Goal: Task Accomplishment & Management: Manage account settings

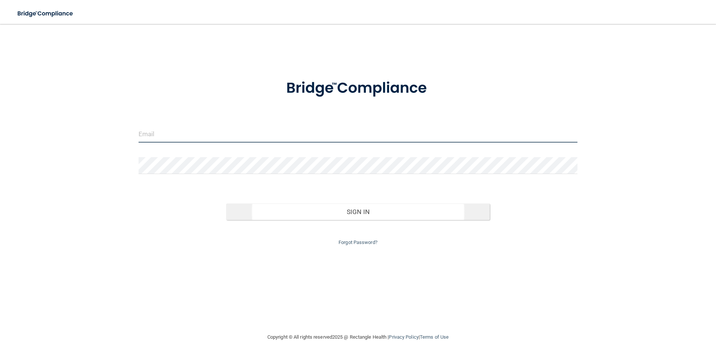
type input "[PERSON_NAME][EMAIL_ADDRESS][DOMAIN_NAME]"
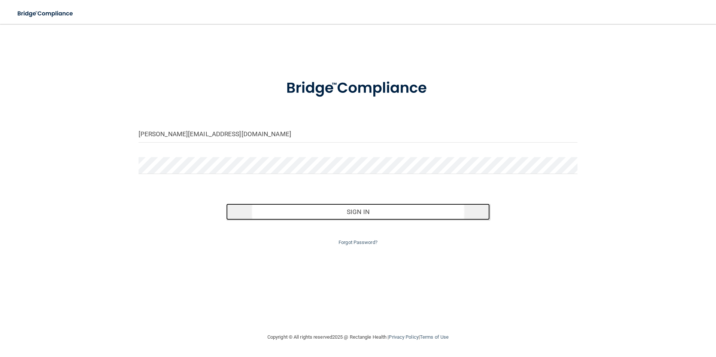
click at [387, 213] on button "Sign In" at bounding box center [357, 212] width 263 height 16
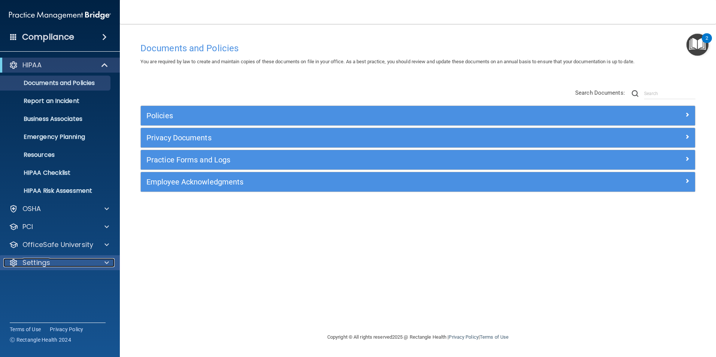
click at [44, 266] on p "Settings" at bounding box center [36, 262] width 28 height 9
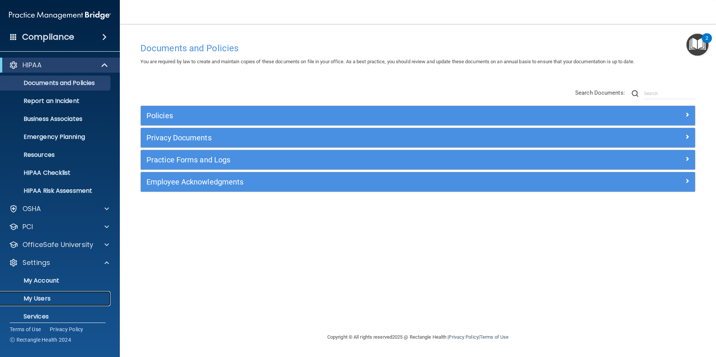
click at [44, 297] on p "My Users" at bounding box center [56, 298] width 102 height 7
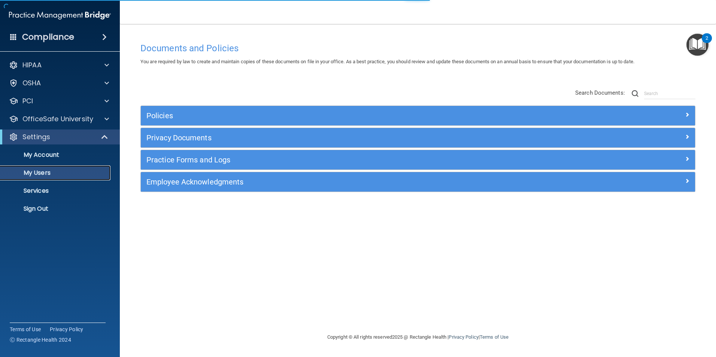
select select "20"
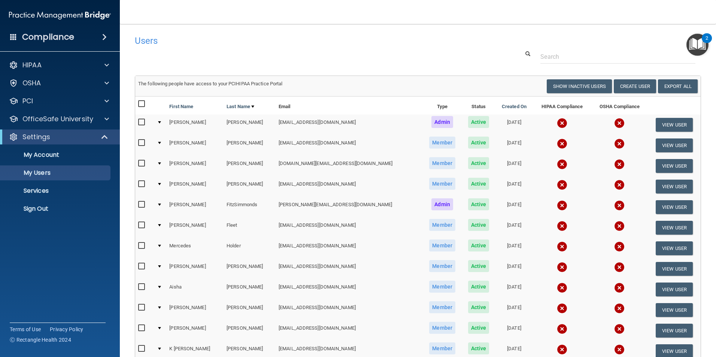
click at [235, 120] on td "[PERSON_NAME]" at bounding box center [249, 125] width 52 height 21
click at [660, 126] on button "View User" at bounding box center [673, 125] width 37 height 14
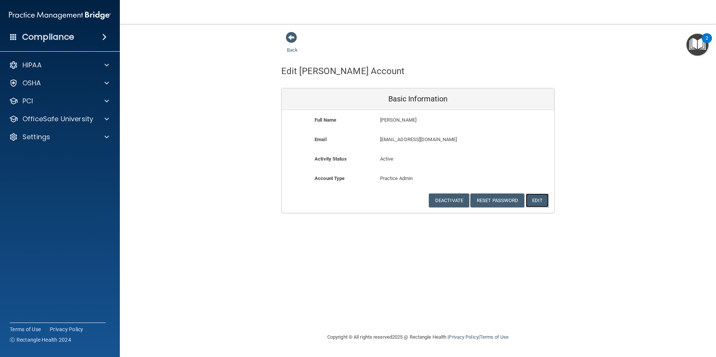
click at [539, 197] on button "Edit" at bounding box center [536, 200] width 23 height 14
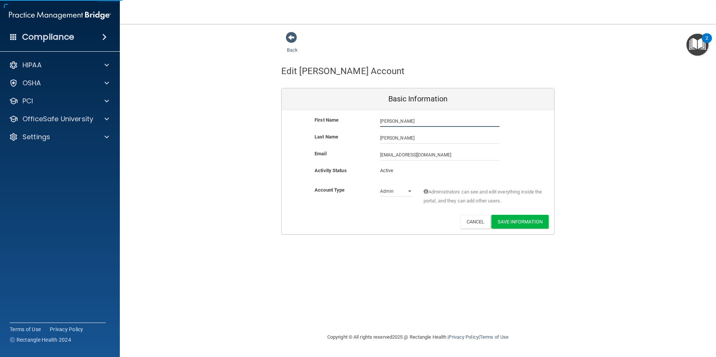
click at [386, 122] on input "[PERSON_NAME]" at bounding box center [439, 121] width 119 height 11
type input "[PERSON_NAME]"
click at [521, 219] on button "Save Information" at bounding box center [519, 222] width 57 height 14
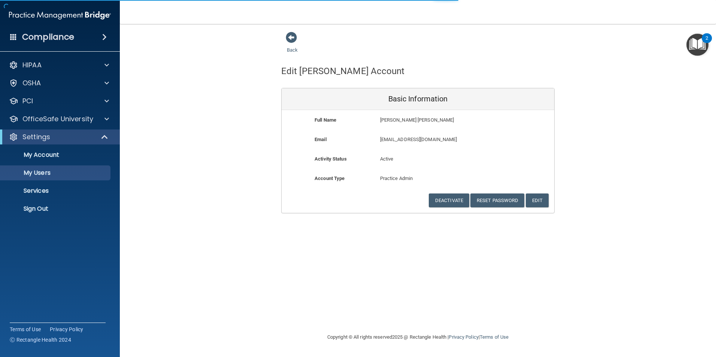
select select "20"
